Goal: Task Accomplishment & Management: Complete application form

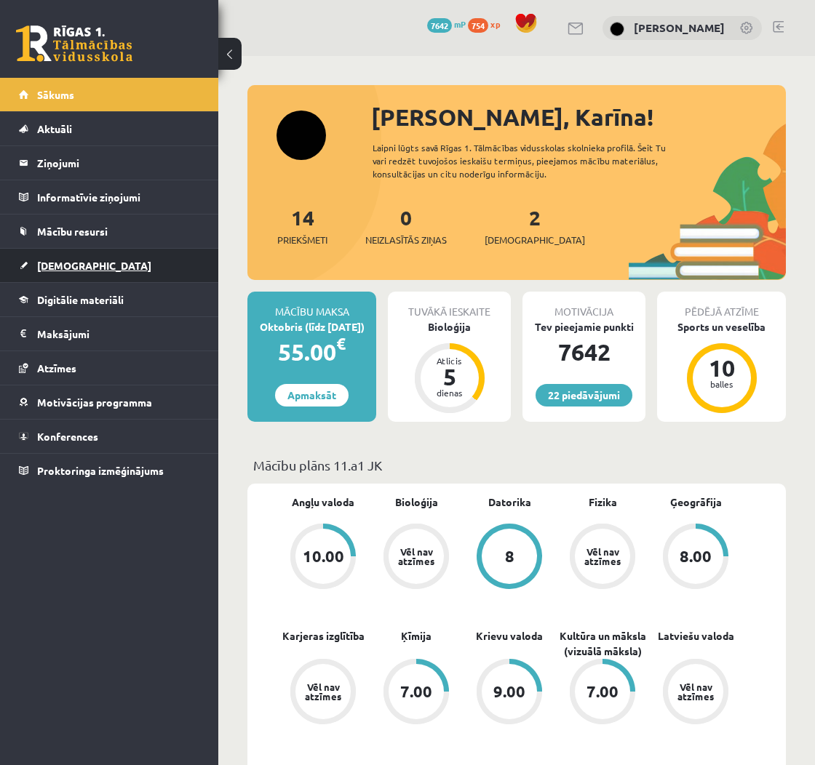
click at [65, 268] on span "[DEMOGRAPHIC_DATA]" at bounding box center [94, 265] width 114 height 13
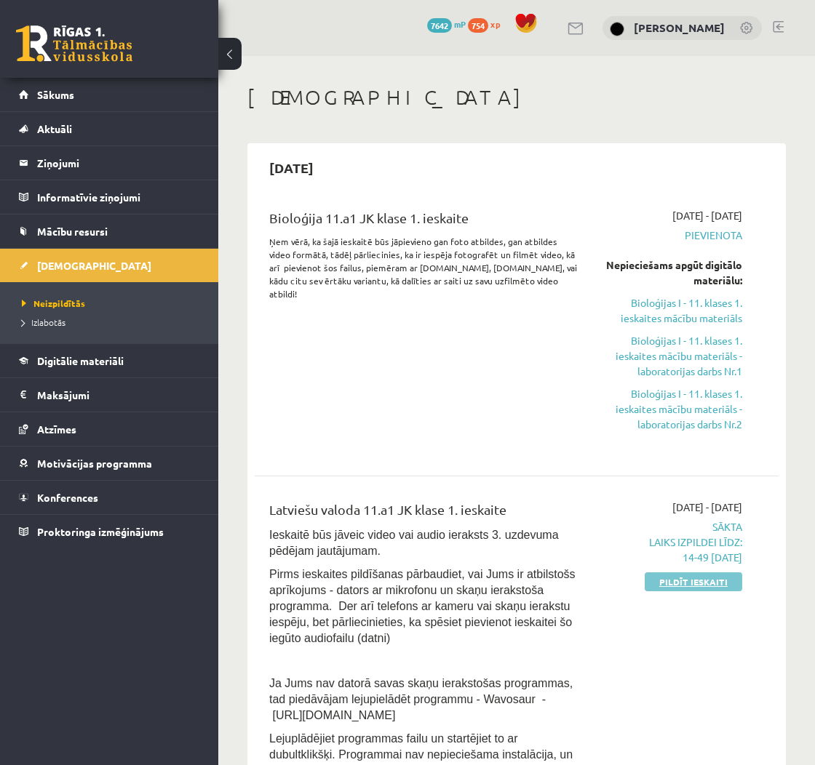
click at [691, 576] on link "Pildīt ieskaiti" at bounding box center [693, 582] width 97 height 19
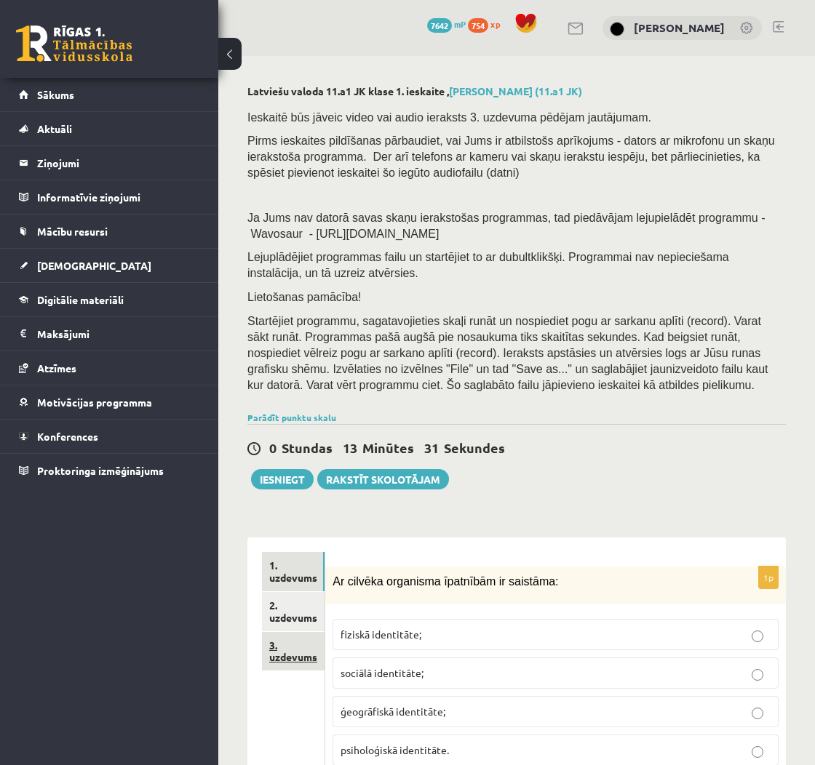
click at [310, 662] on link "3. uzdevums" at bounding box center [293, 651] width 63 height 39
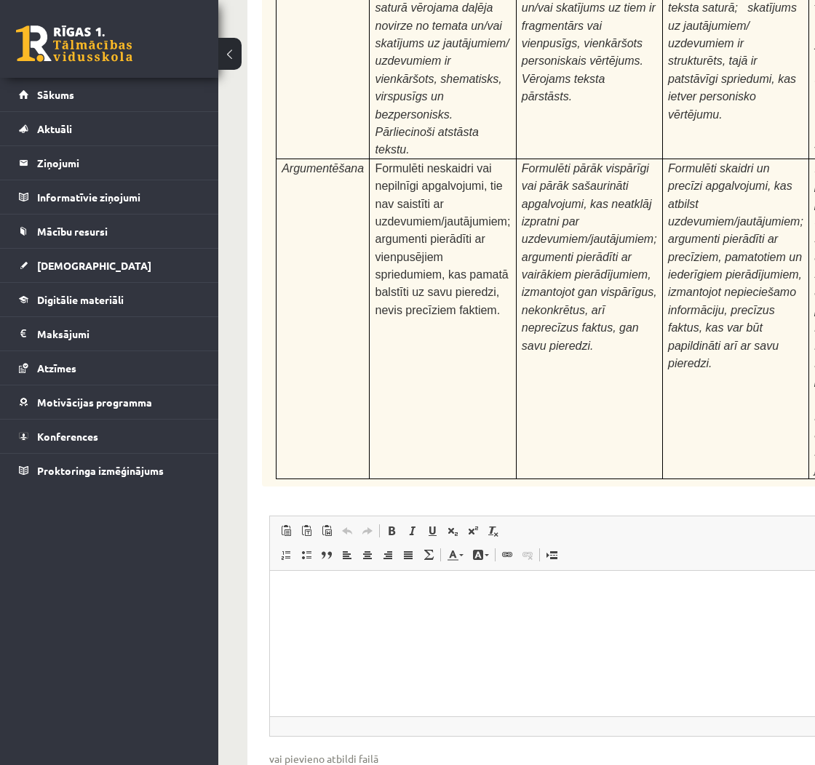
scroll to position [4527, 0]
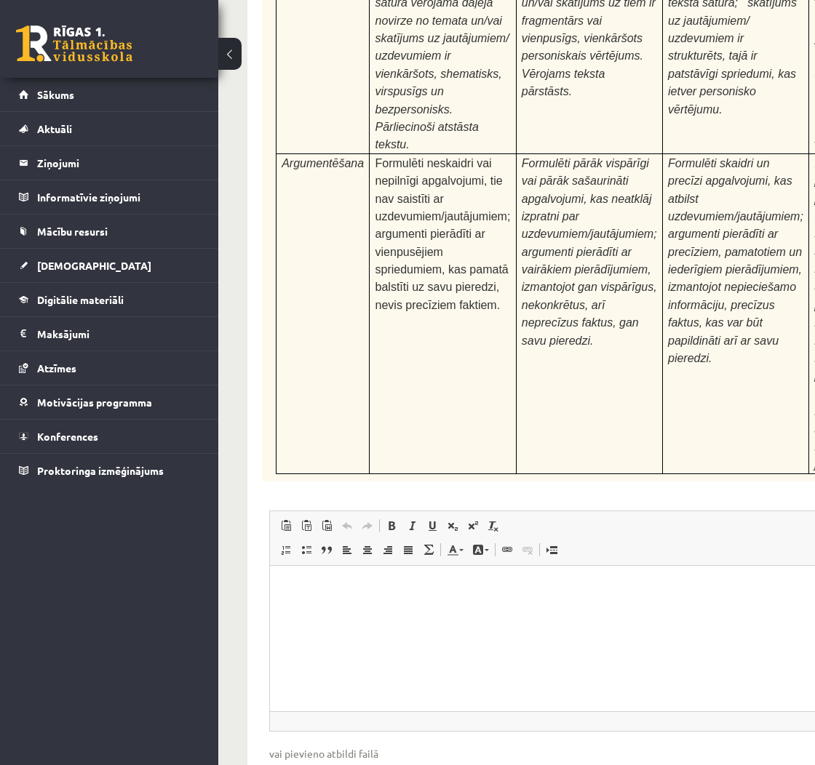
click at [310, 762] on input "file" at bounding box center [640, 777] width 742 height 30
type input "**********"
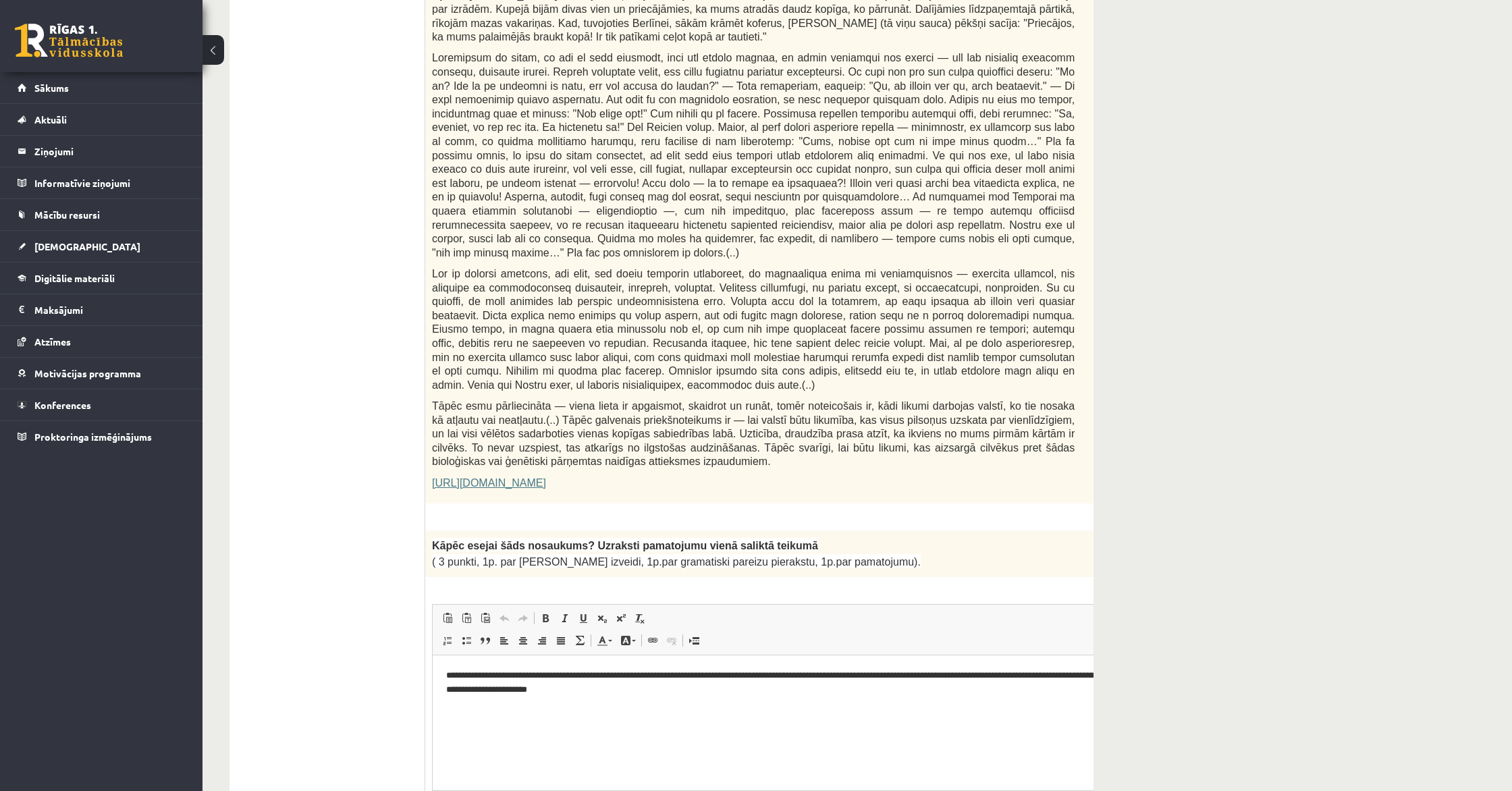
scroll to position [0, 0]
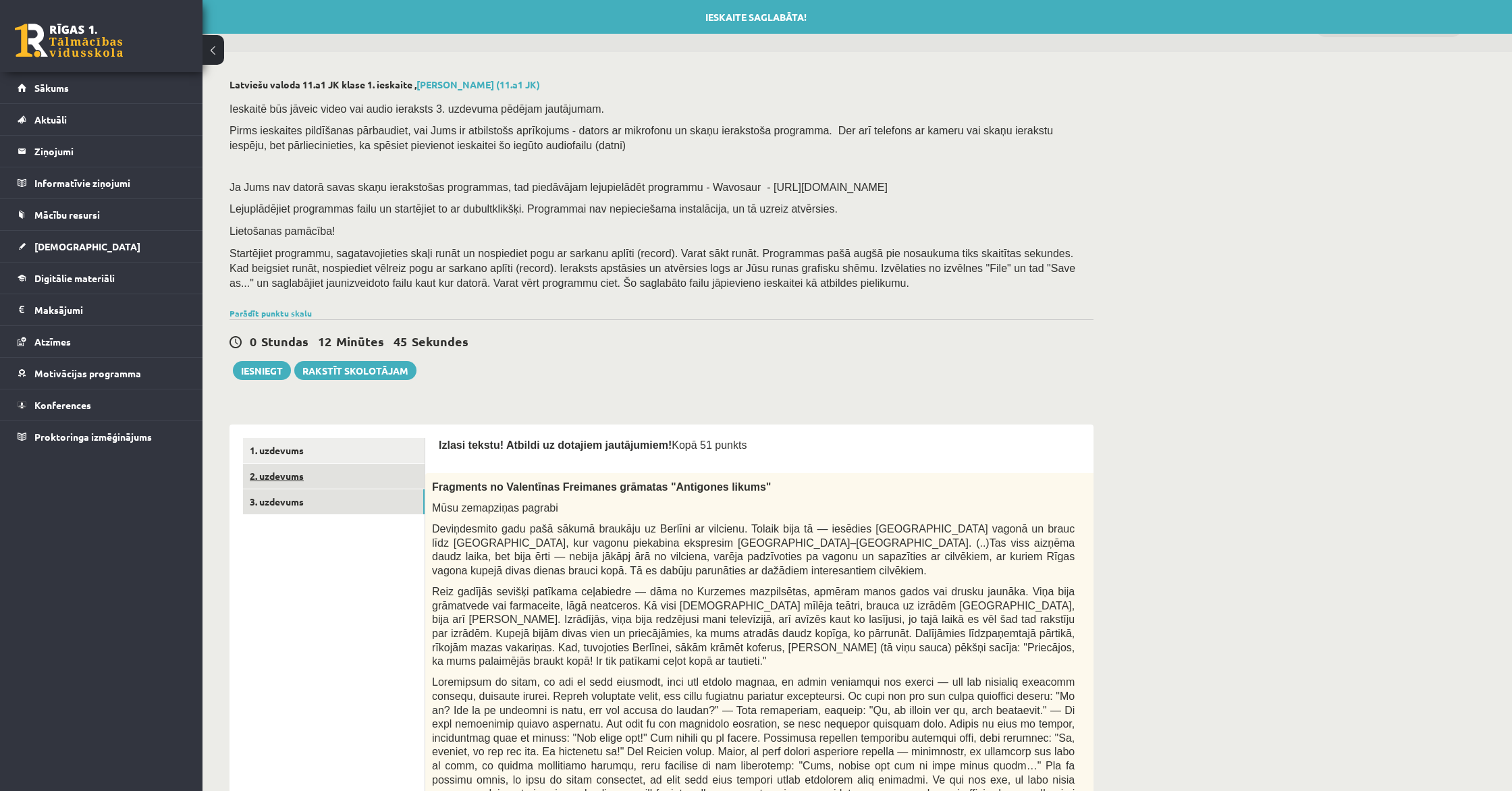
click at [390, 481] on link "2. uzdevums" at bounding box center [334, 476] width 182 height 25
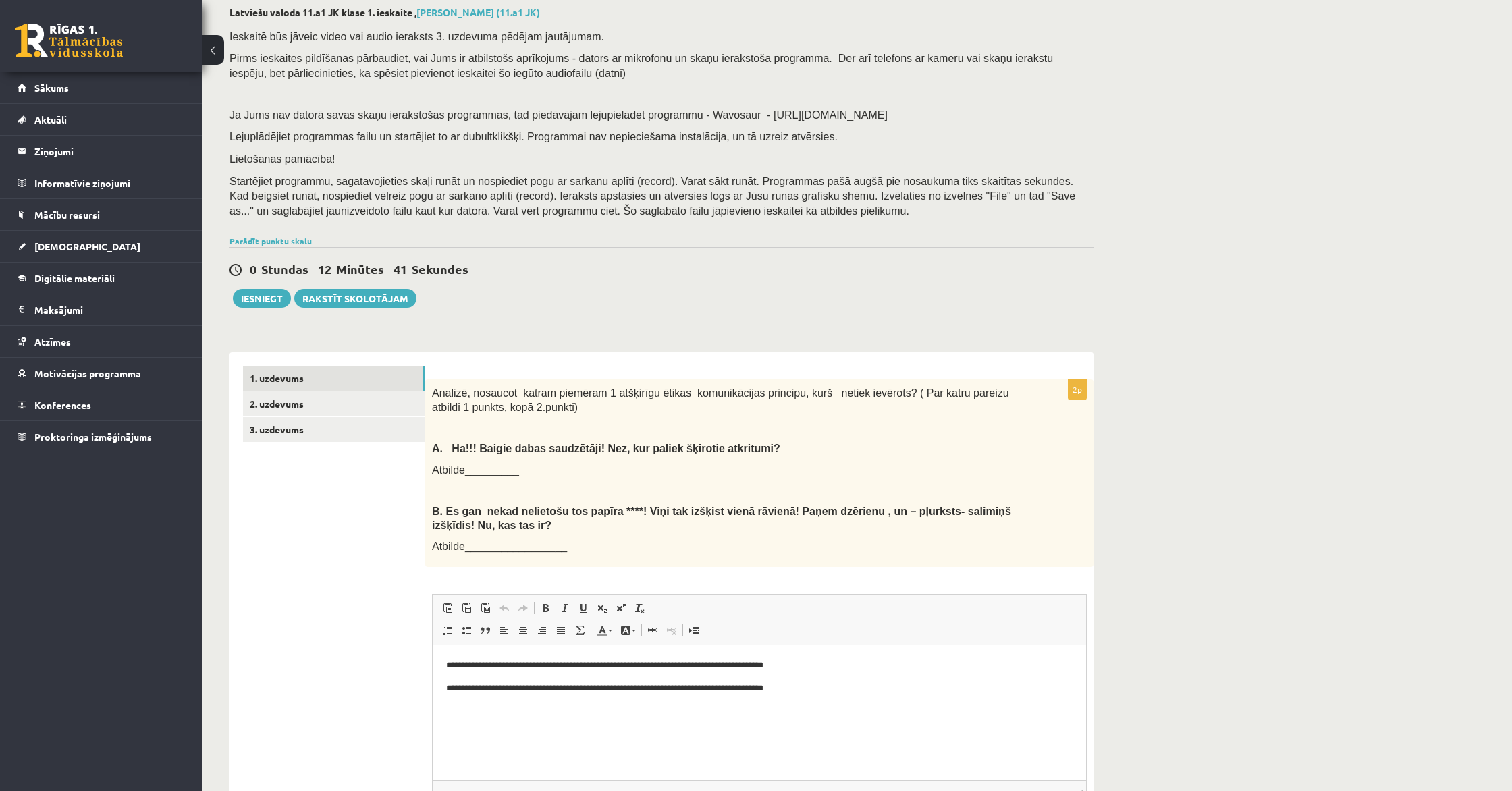
click at [365, 385] on link "1. uzdevums" at bounding box center [334, 377] width 182 height 25
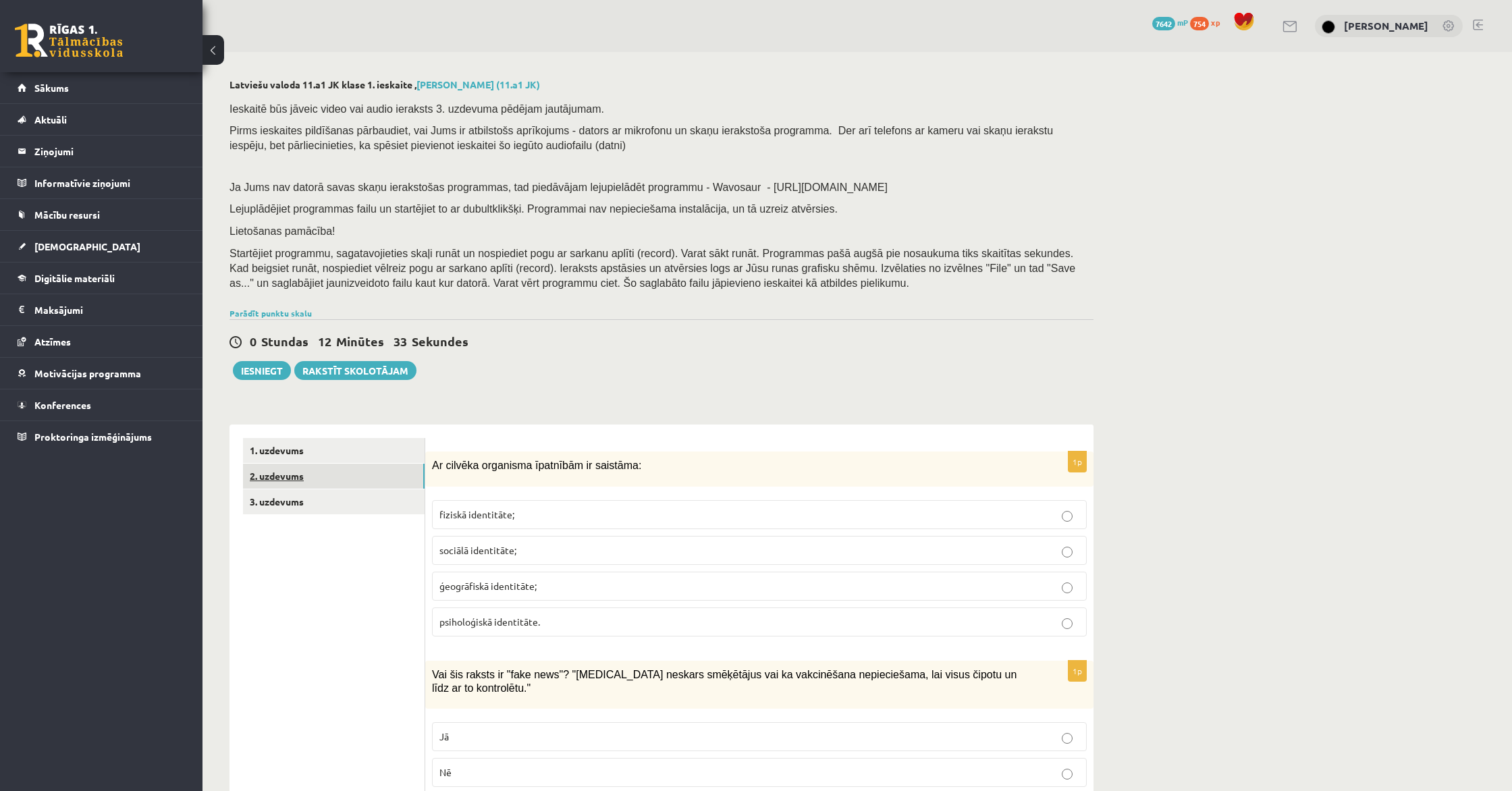
click at [375, 471] on link "2. uzdevums" at bounding box center [334, 476] width 182 height 25
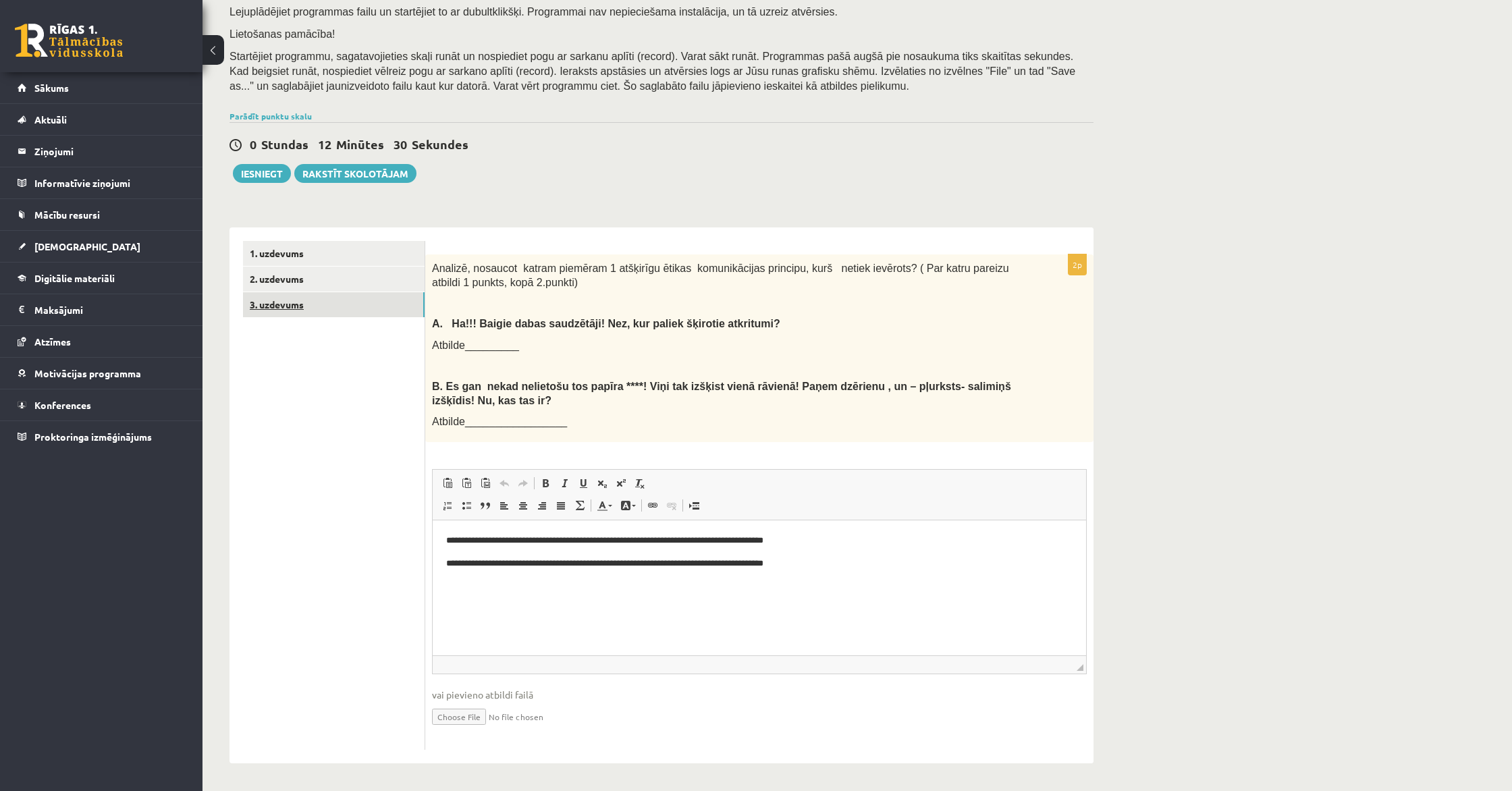
click at [362, 309] on link "3. uzdevums" at bounding box center [334, 304] width 182 height 25
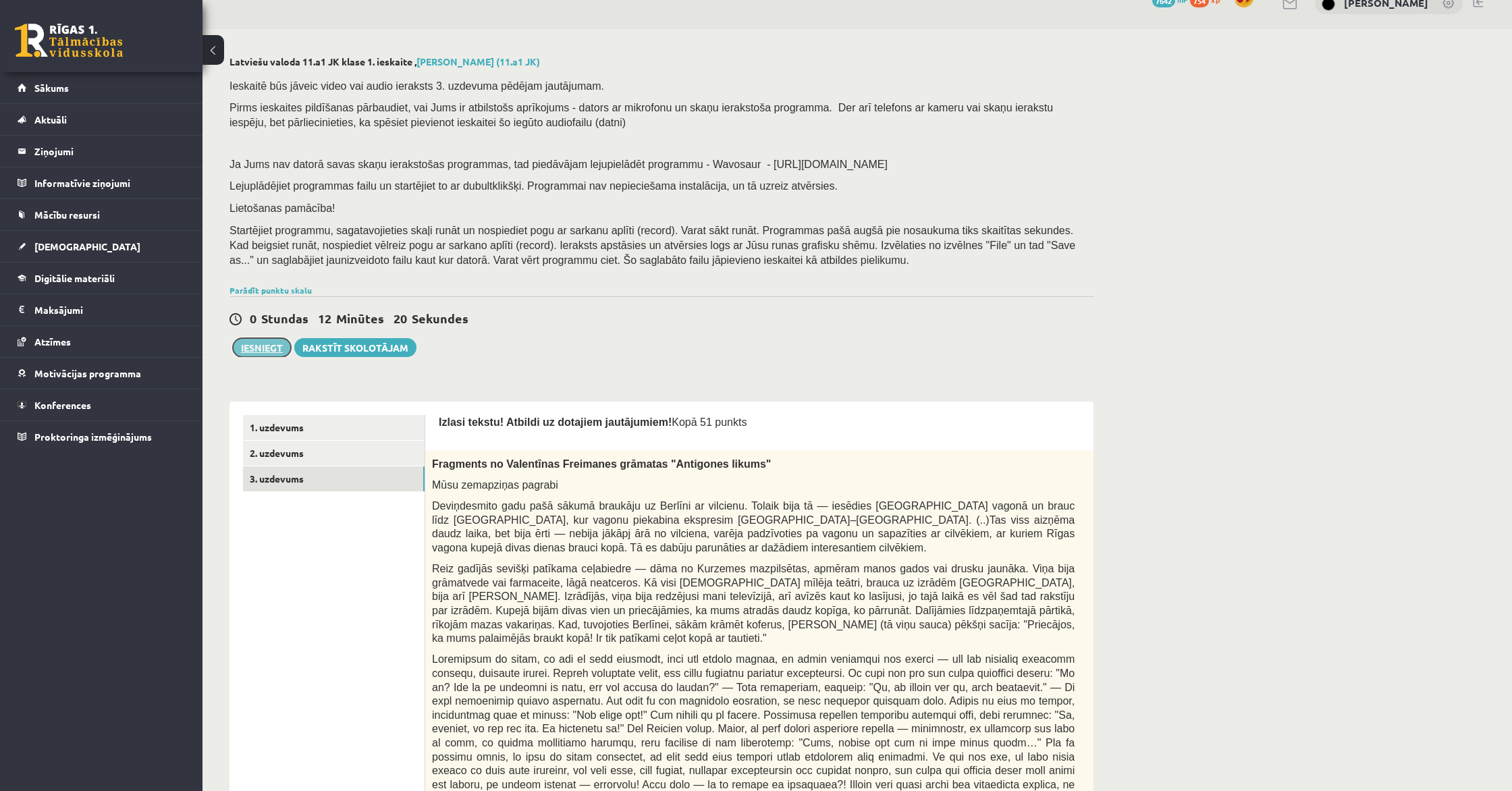
click at [272, 352] on button "Iesniegt" at bounding box center [262, 347] width 58 height 19
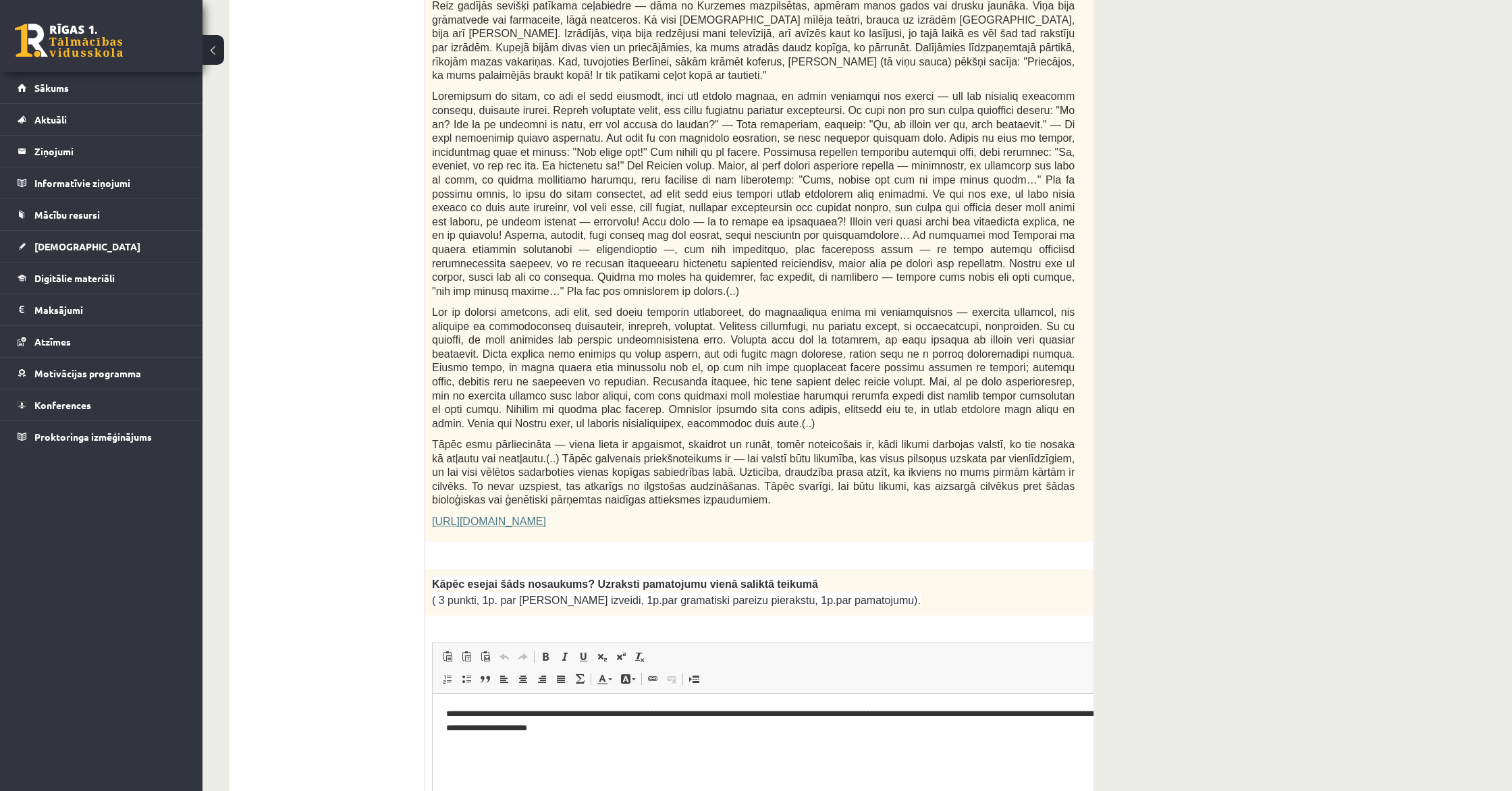
scroll to position [0, 0]
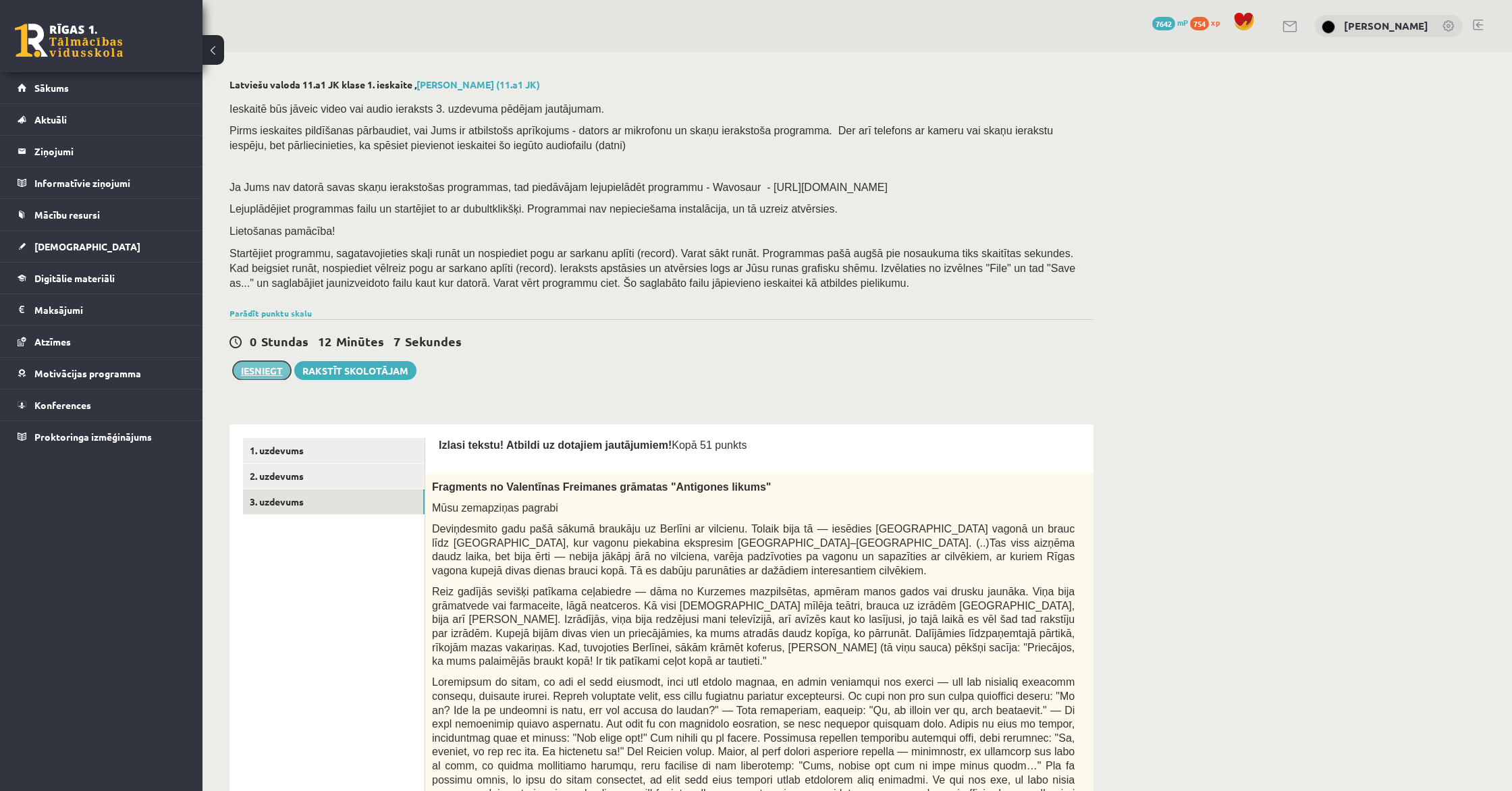
click at [279, 372] on button "Iesniegt" at bounding box center [262, 370] width 58 height 19
click at [338, 481] on link "2. uzdevums" at bounding box center [334, 476] width 182 height 25
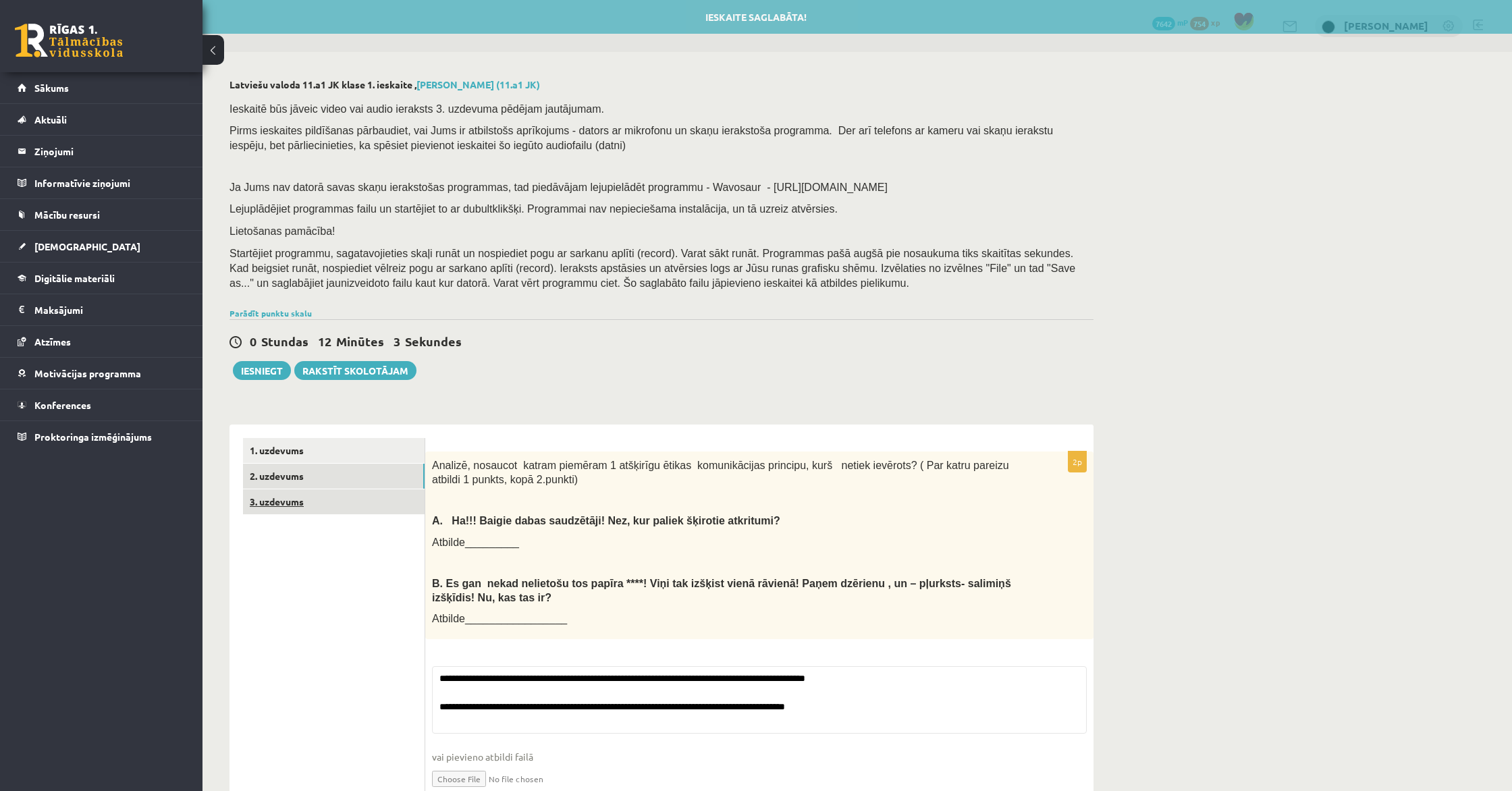
click at [326, 493] on link "3. uzdevums" at bounding box center [334, 501] width 182 height 25
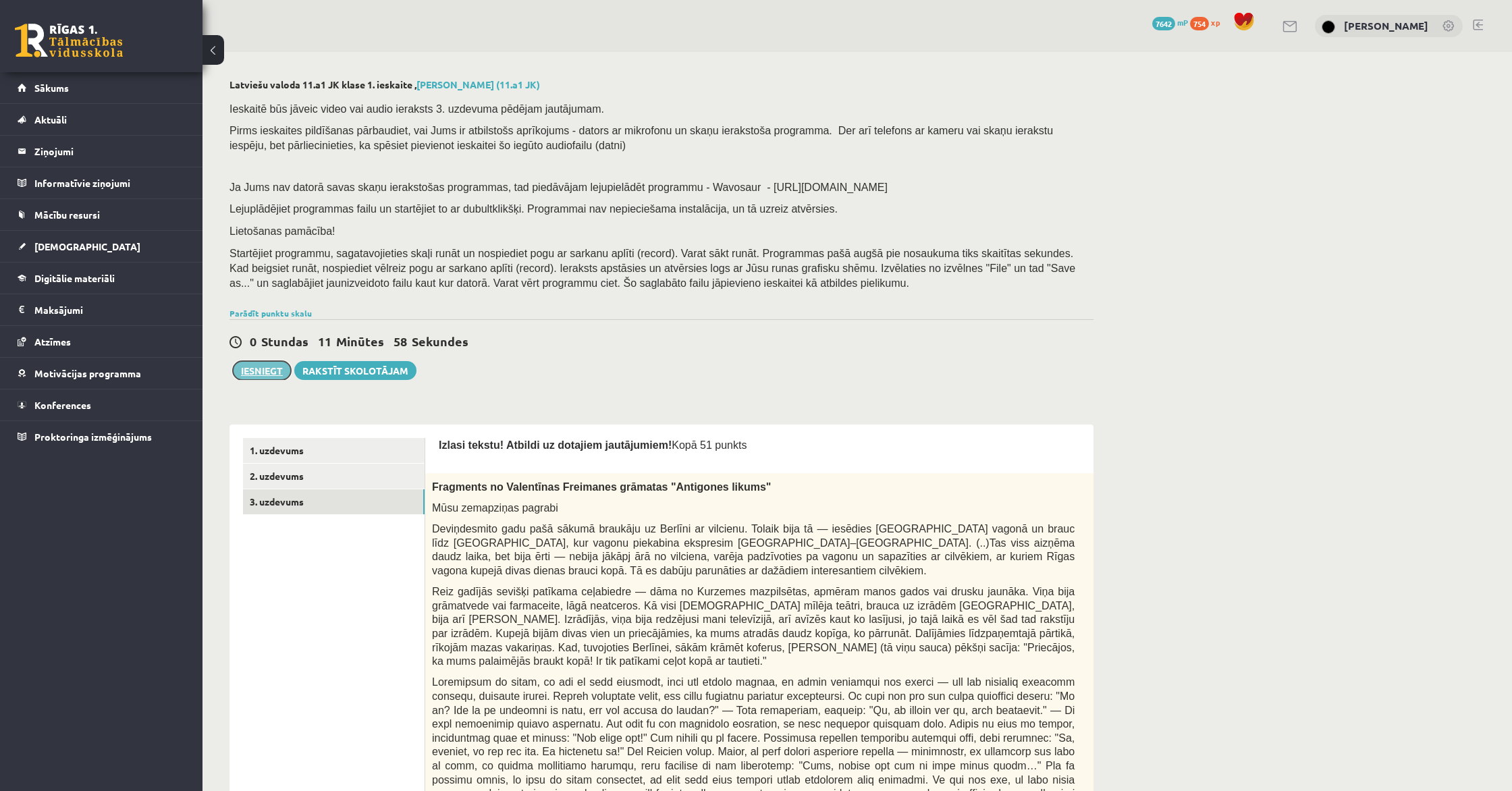
click at [263, 377] on button "Iesniegt" at bounding box center [262, 370] width 58 height 19
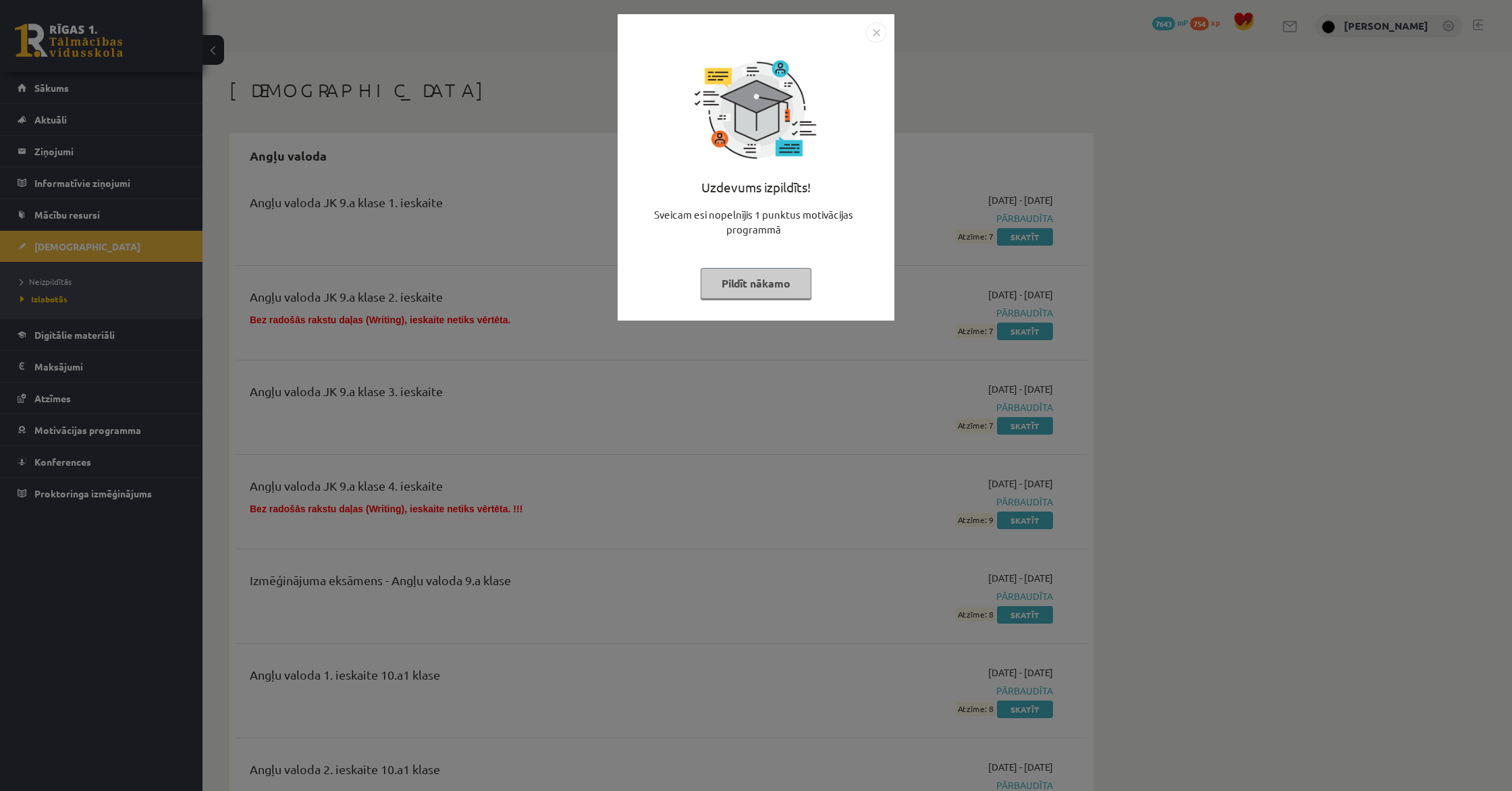
click at [747, 274] on button "Pildīt nākamo" at bounding box center [755, 283] width 110 height 31
